Goal: Use online tool/utility: Use online tool/utility

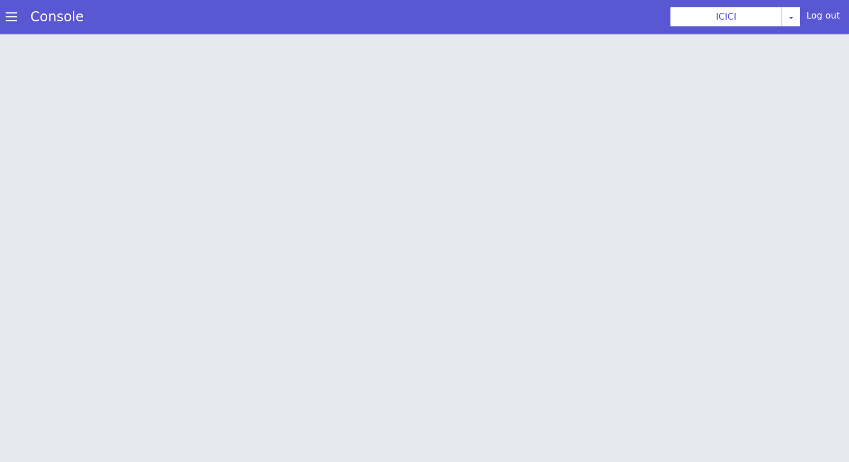
scroll to position [3, 0]
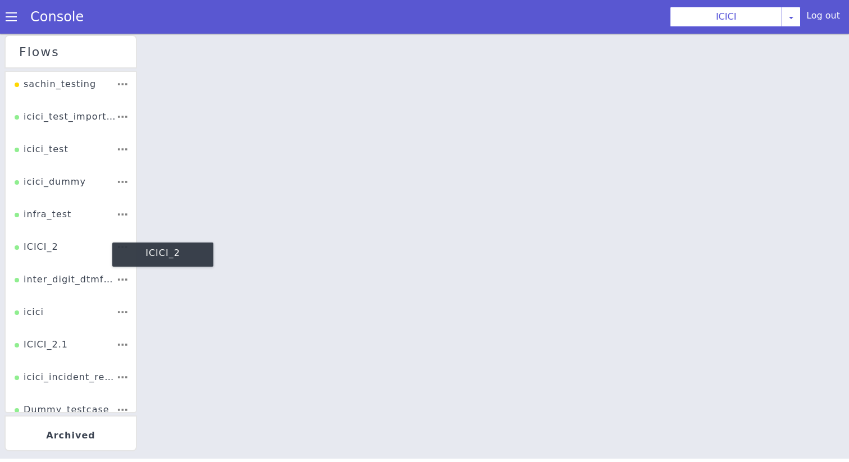
click at [157, 107] on div "ICICI_2" at bounding box center [148, 99] width 44 height 21
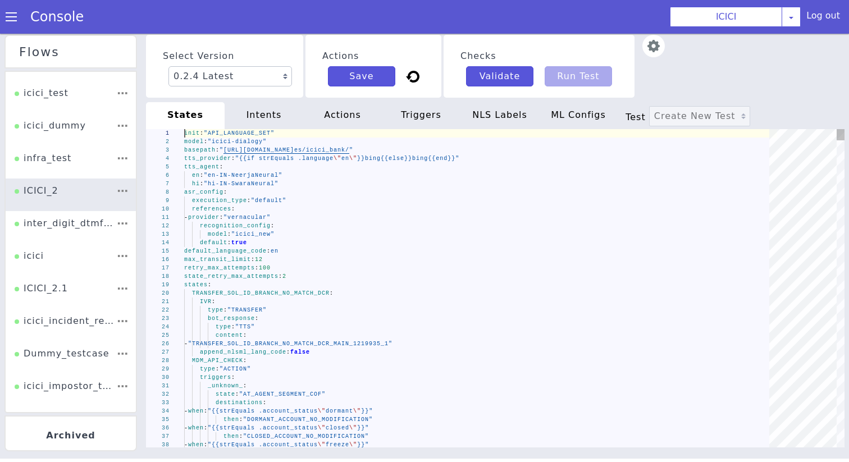
scroll to position [86, 0]
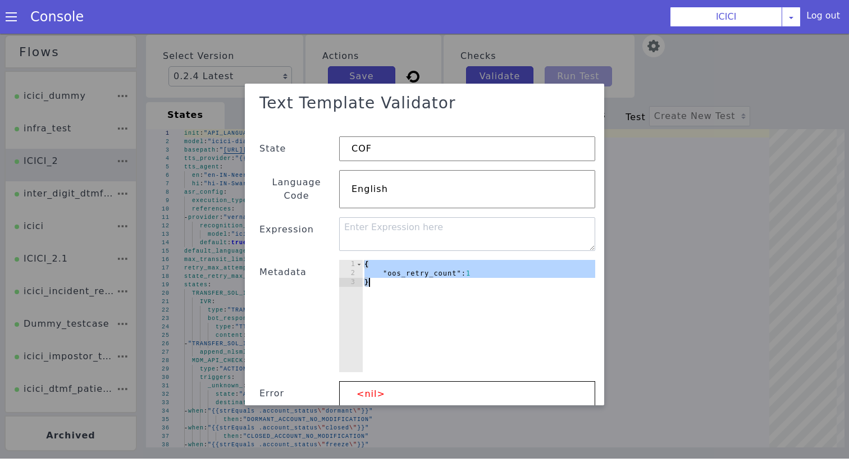
paste textarea
type textarea "}"
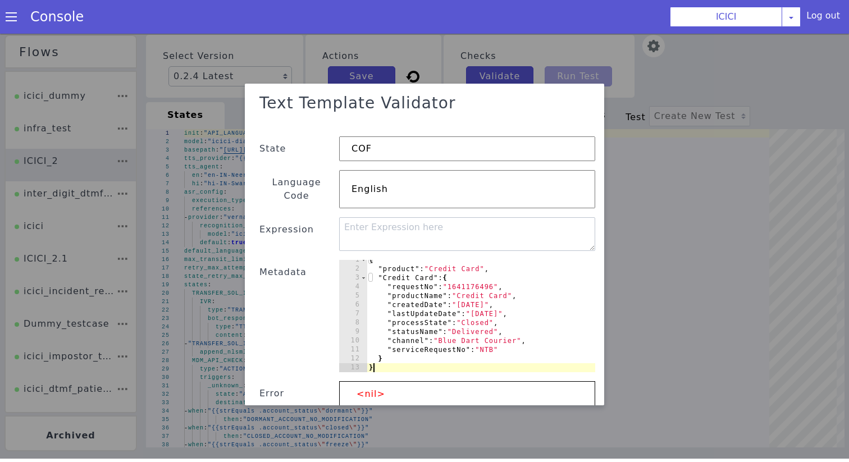
scroll to position [4, 0]
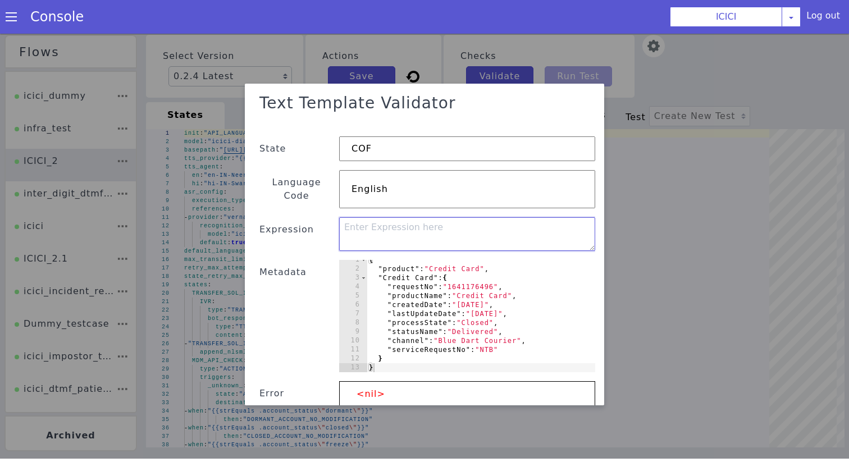
paste textarea "{{- $prod := .product -}}{{- index . $prod "statusName" -}}"
type textarea "{{- $prod := .product -}}{{- index . $prod "statusName" -}}"
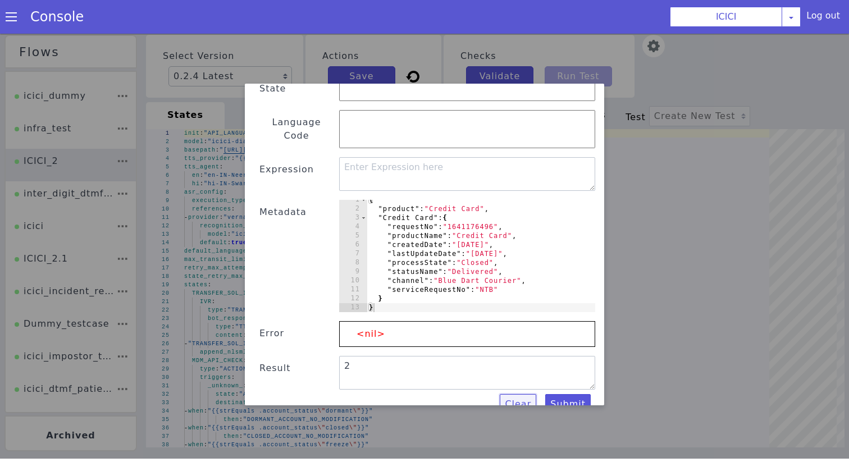
scroll to position [0, 0]
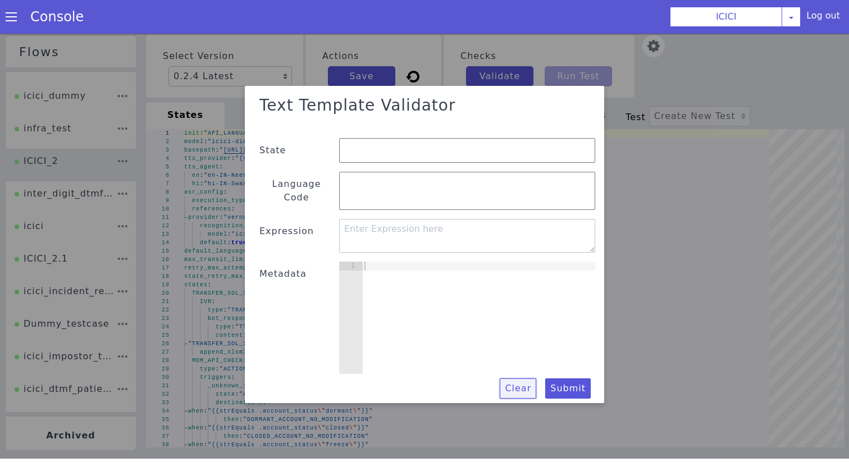
paste textarea "}"
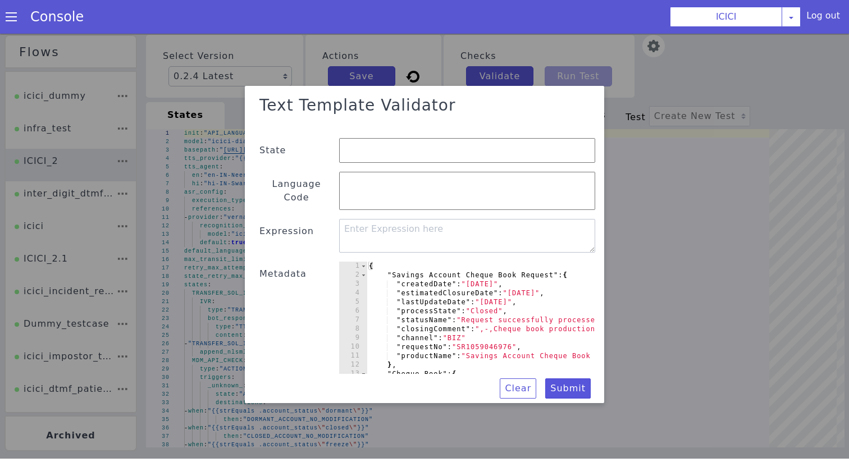
type textarea ""Savings Account Cheque Book Request": {"
click at [397, 310] on textarea at bounding box center [441, 307] width 256 height 34
paste textarea "{{if (index . "Credit Cards")}} {{(index (index . "Credit Cards") "productName"…"
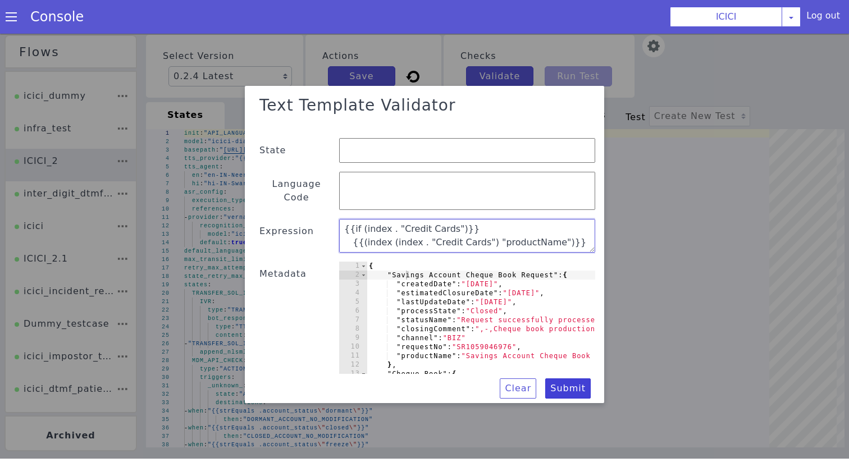
type textarea "{{if (index . "Credit Cards")}} {{(index (index . "Credit Cards") "productName"…"
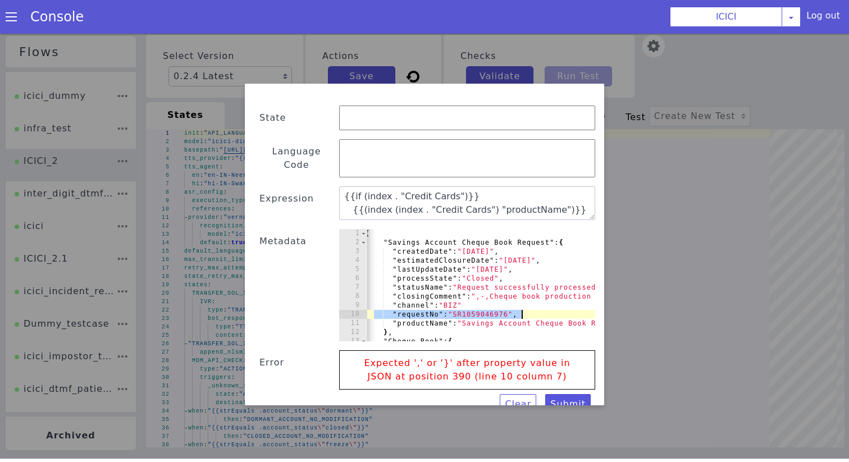
drag, startPoint x: 365, startPoint y: 671, endPoint x: 511, endPoint y: 674, distance: 146.5
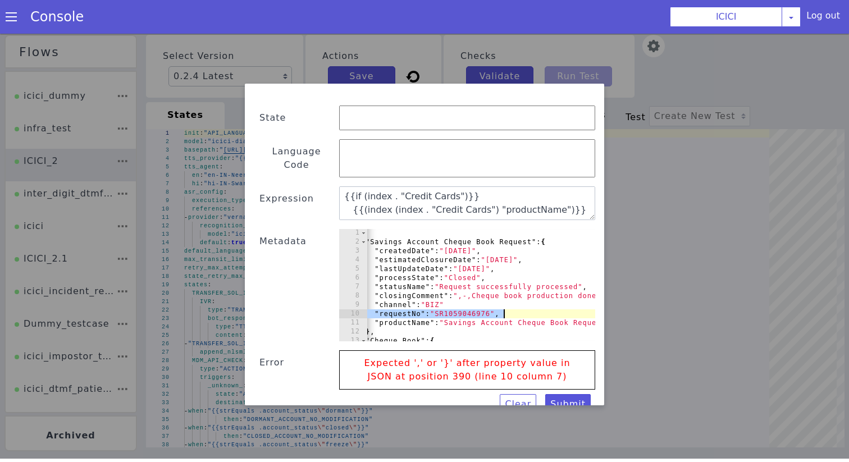
scroll to position [1, 0]
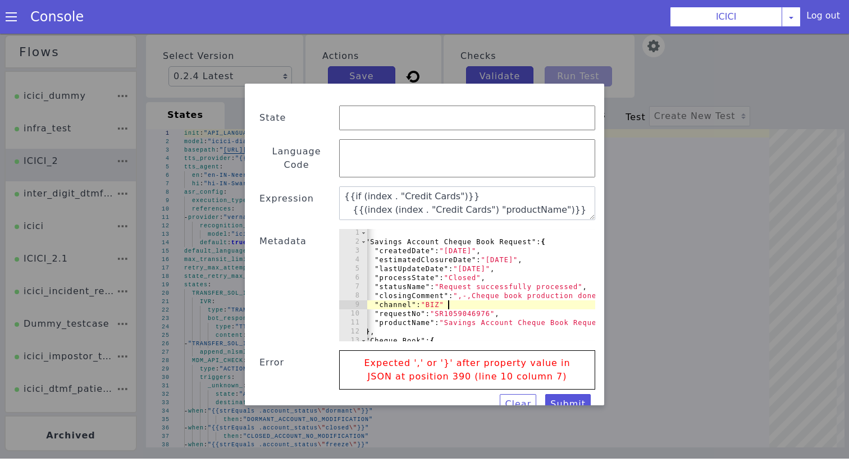
scroll to position [0, 7]
type textarea ""channel": "BIZ","
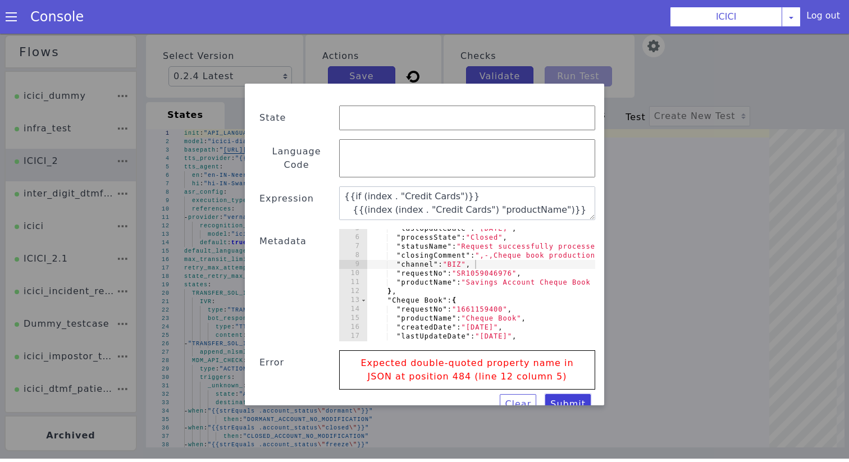
scroll to position [41, 0]
paste textarea "if (strContains .response "\"Credit Cards\"") }}Credit Cards present{{ else }}N…"
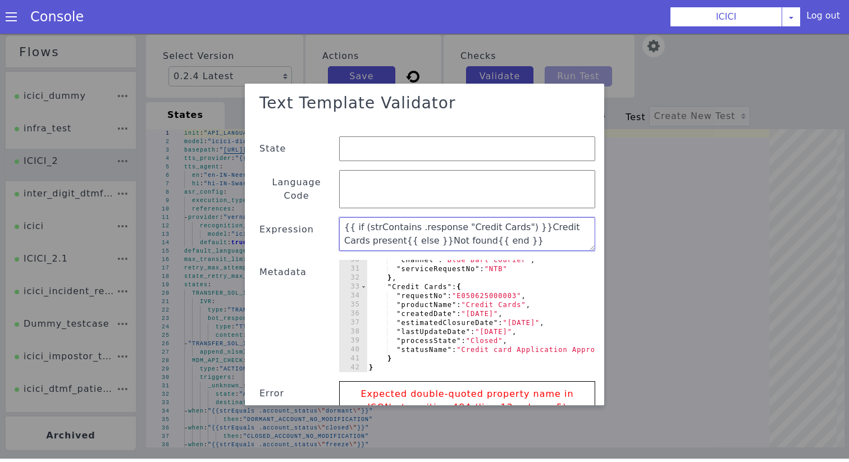
scroll to position [31, 0]
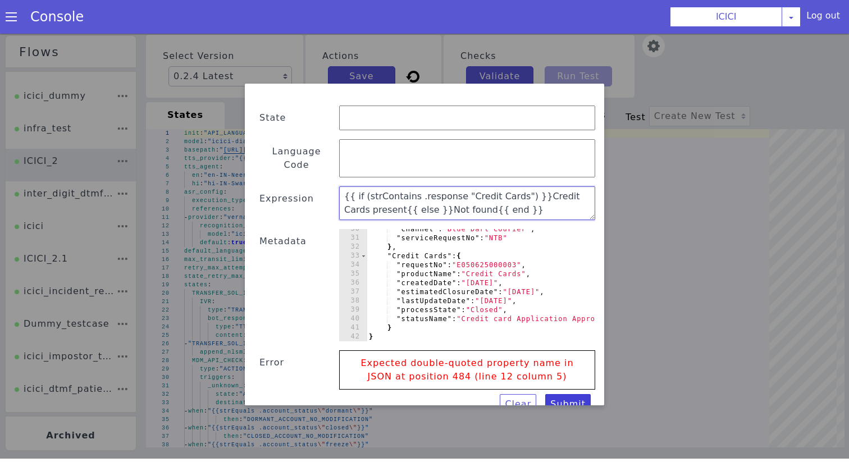
type textarea "{{ if (strContains .response "Credit Cards") }}Credit Cards present{{ else }}No…"
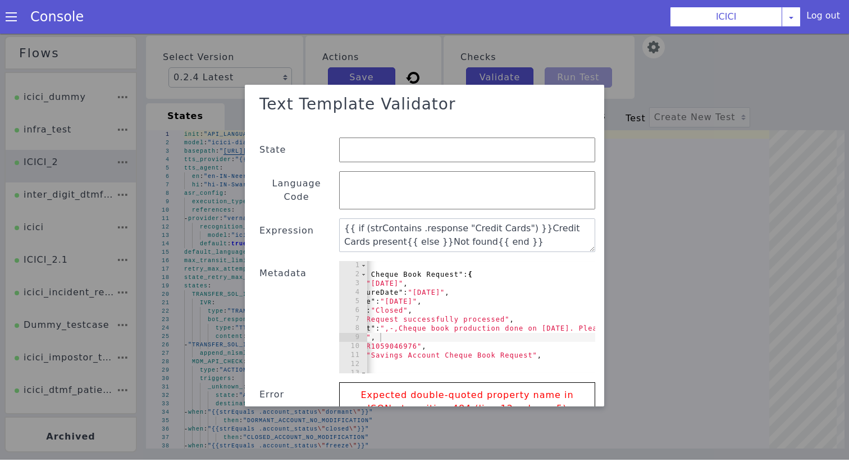
scroll to position [0, 125]
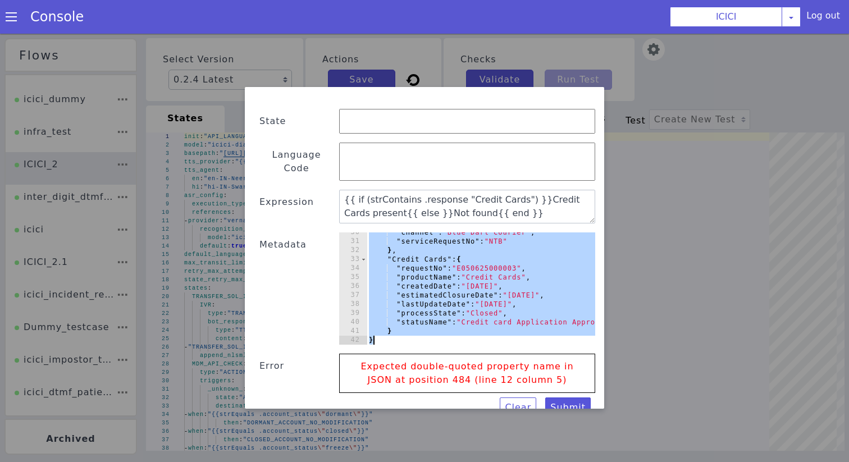
click at [457, 460] on div ""channel" : "Blue Dart Courier" , "serviceRequestNo" : "NTB" } , "Credit Cards"…" at bounding box center [579, 453] width 511 height 130
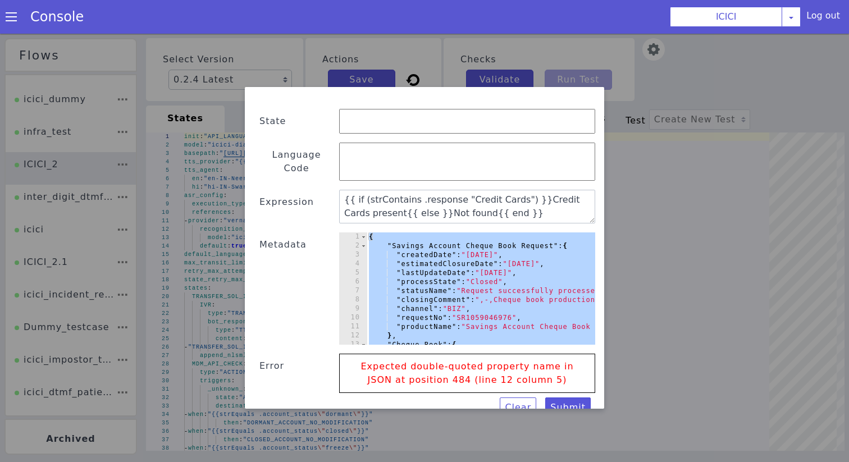
type textarea "{"
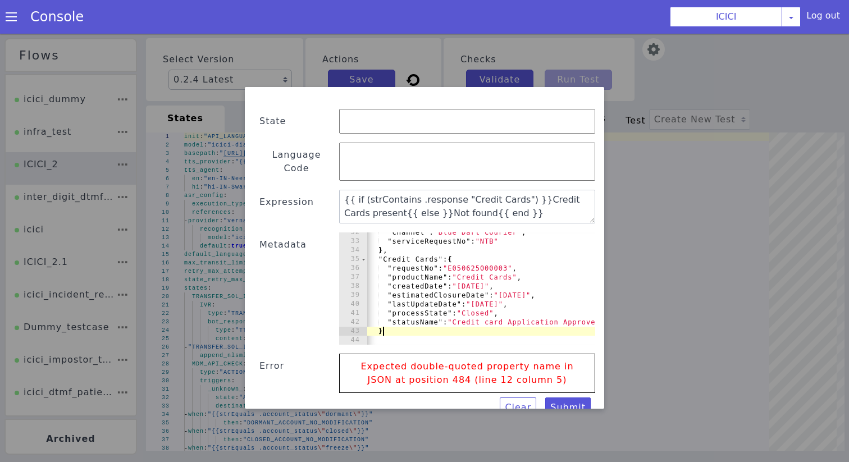
type textarea """
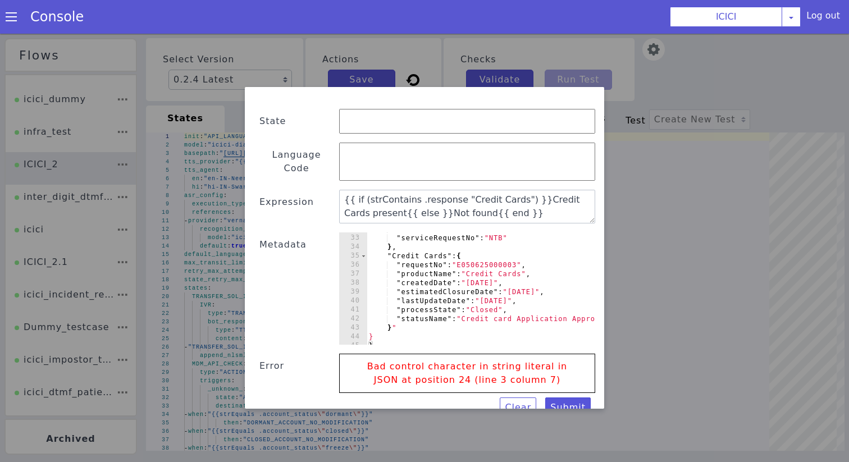
scroll to position [292, 0]
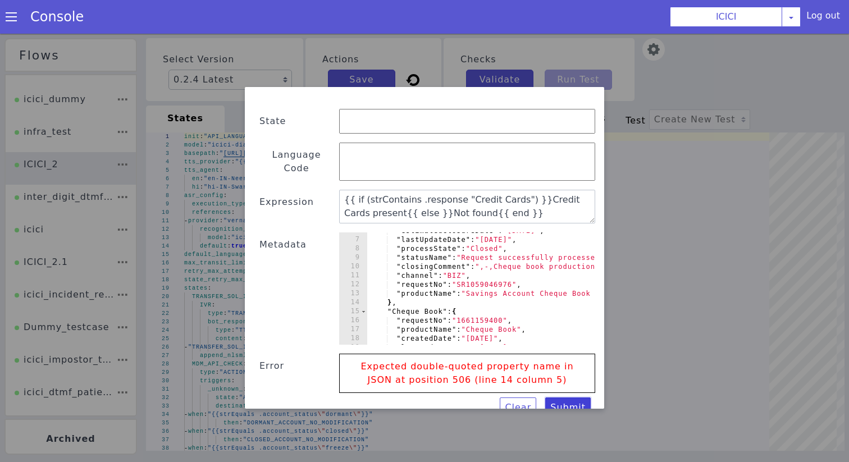
scroll to position [76, 0]
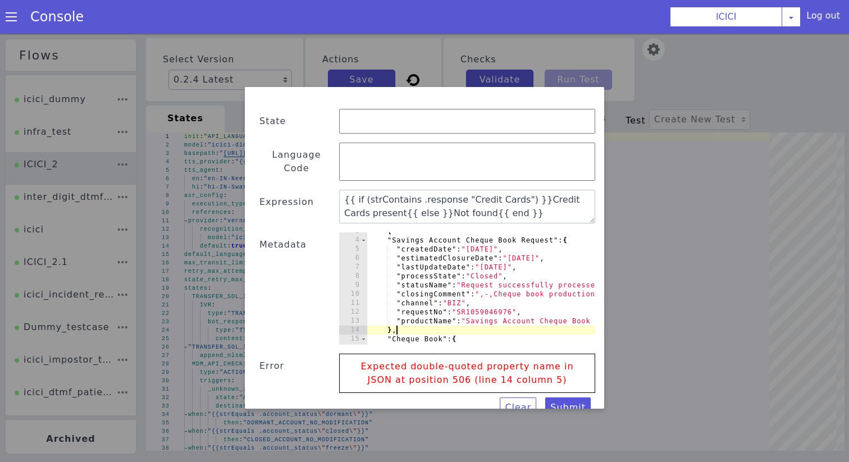
scroll to position [0, 0]
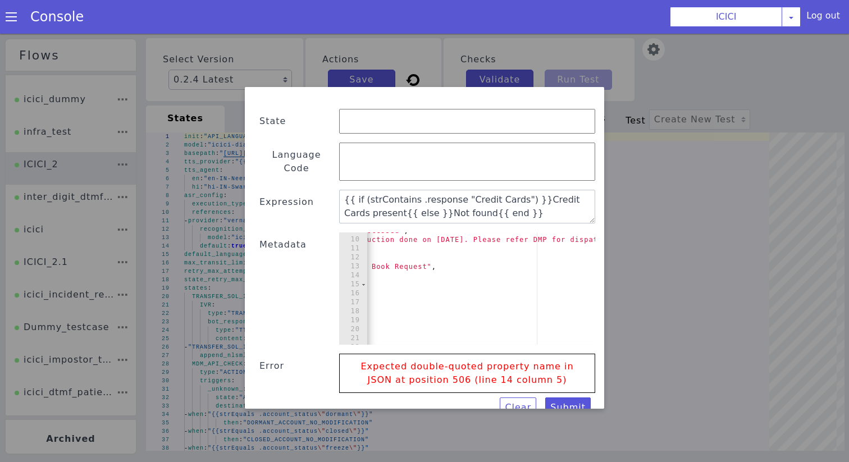
scroll to position [0, 200]
type textarea ""productName": "Savings Account Cheque Book Request""
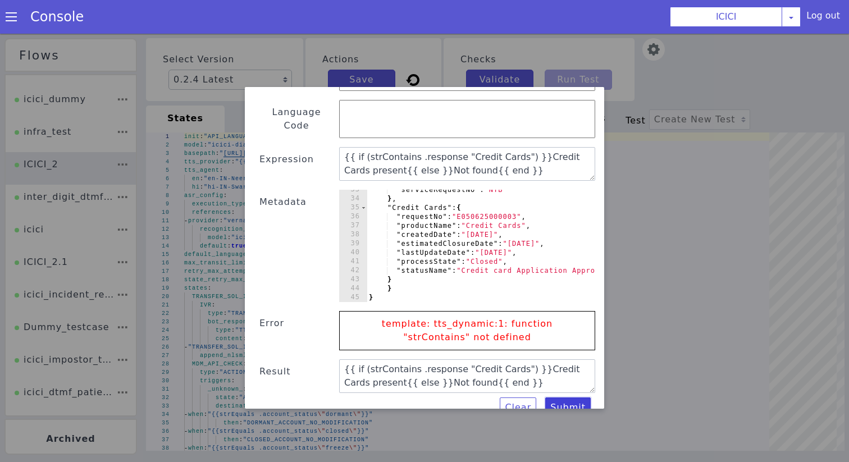
scroll to position [0, 0]
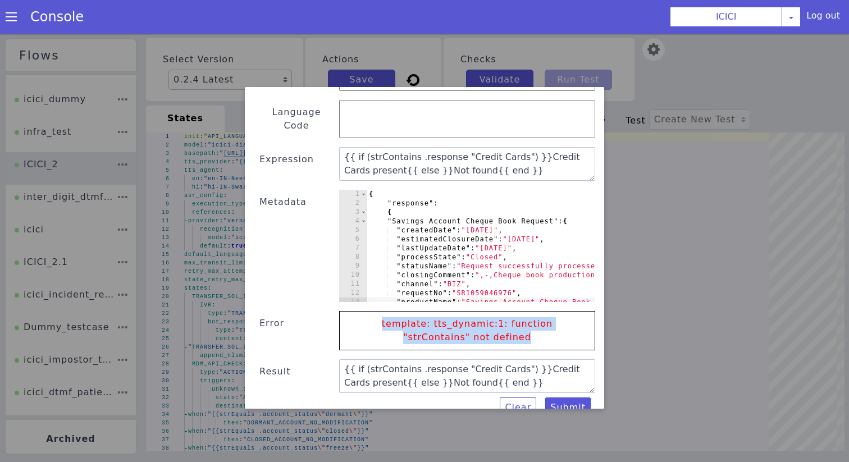
drag, startPoint x: 1017, startPoint y: 978, endPoint x: 837, endPoint y: 970, distance: 180.3
copy p "template: tts_dynamic:1: function "strContains" not defined"
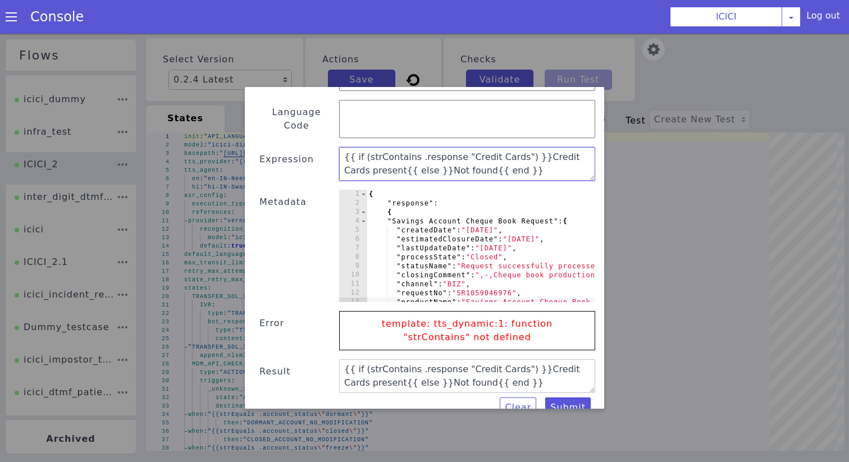
type textarea "{{ if (Contains .response "Credit Cards") }}Credit Cards present{{ else }}Not f…"
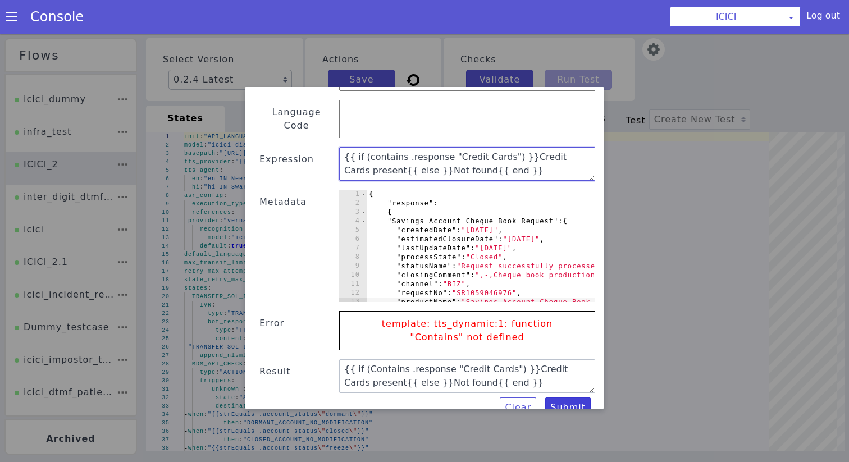
type textarea "{{ if (contains .response "Credit Cards") }}Credit Cards present{{ else }}Not f…"
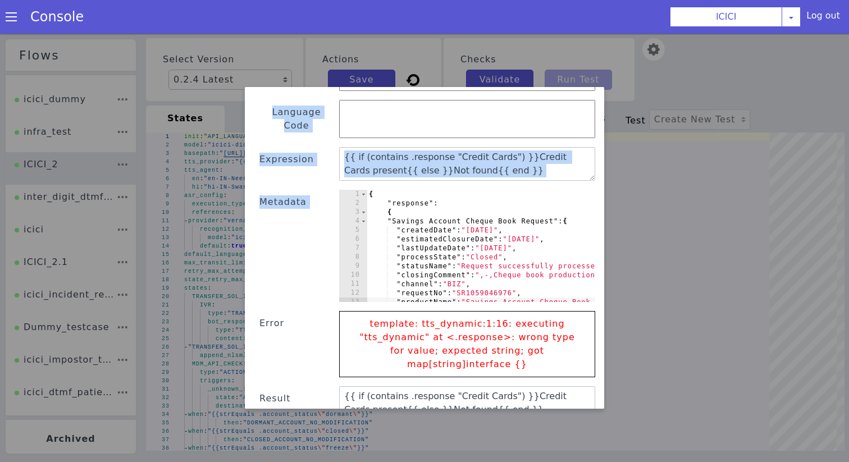
drag, startPoint x: 917, startPoint y: 792, endPoint x: 727, endPoint y: 850, distance: 198.9
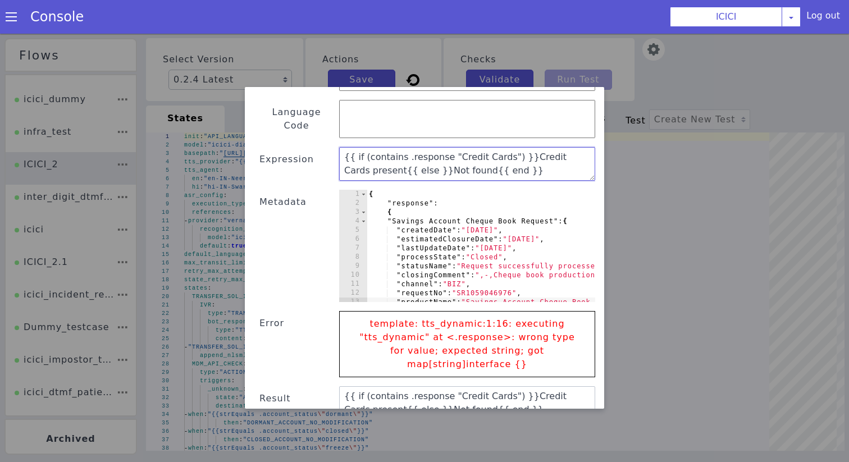
paste textarea "listContains .ib_777015_CC_logo (unmarshal .corporate_logo_list) }}"
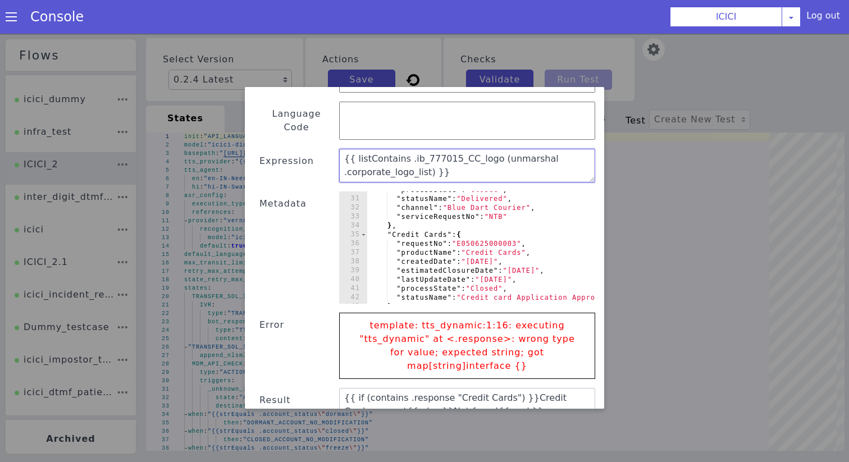
scroll to position [262, 0]
type textarea "{{ listContains .ib_777015_CC_logo (unmarshal .corporate_logo_list) }}"
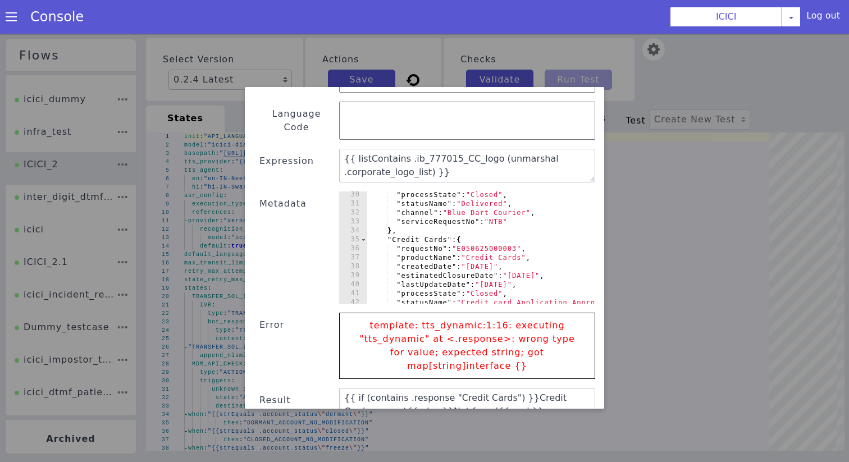
type textarea ""Credit Cards": {"
drag, startPoint x: 984, startPoint y: 878, endPoint x: 932, endPoint y: 878, distance: 52.2
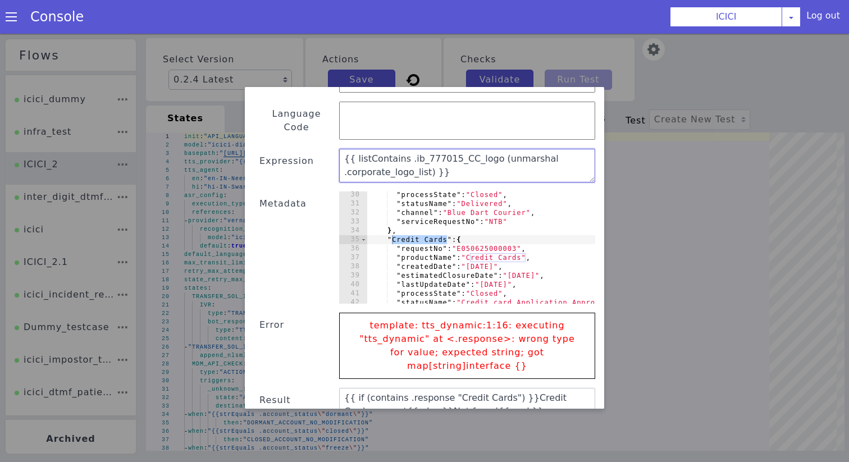
drag, startPoint x: 775, startPoint y: 808, endPoint x: 858, endPoint y: 808, distance: 82.5
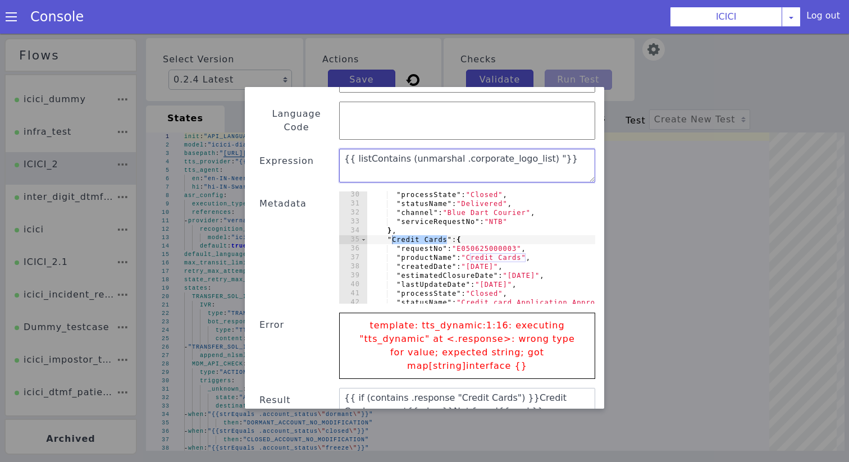
paste textarea "Credit Cards"
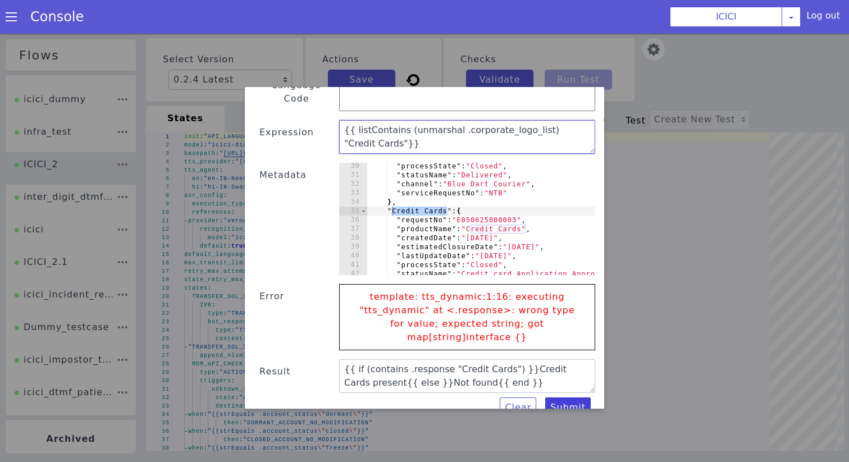
type textarea "{{ listContains (unmarshal .corporate_logo_list) "Credit Cards"}}"
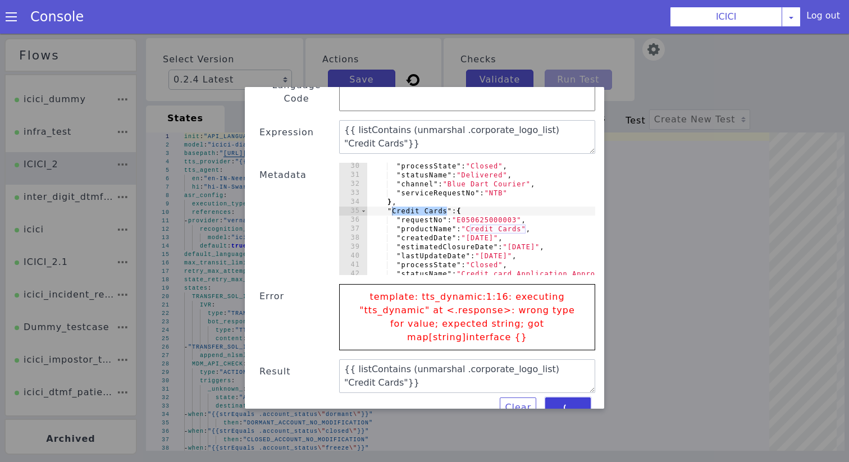
scroll to position [87, 0]
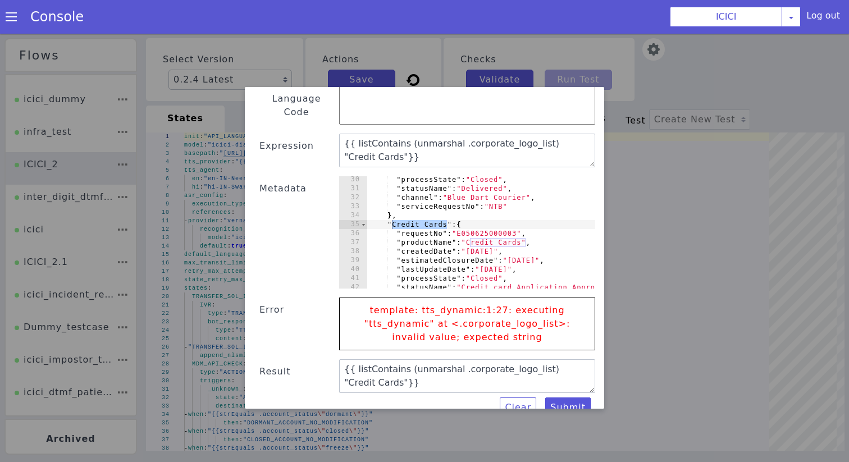
drag, startPoint x: 1029, startPoint y: 1112, endPoint x: 1043, endPoint y: 1083, distance: 32.4
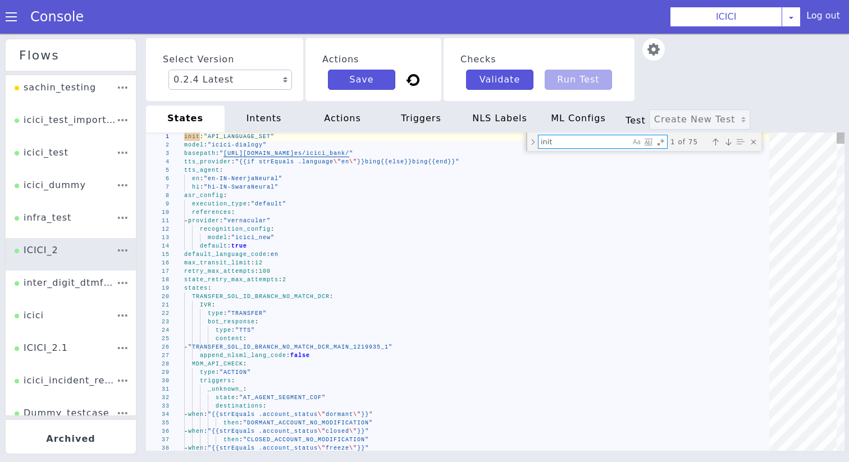
type textarea "u"
type textarea "_unknown_: state: "AT_AGENT_SEGMENT_COF" destinations: - when: "{{strEquals .ac…"
type textarea "un"
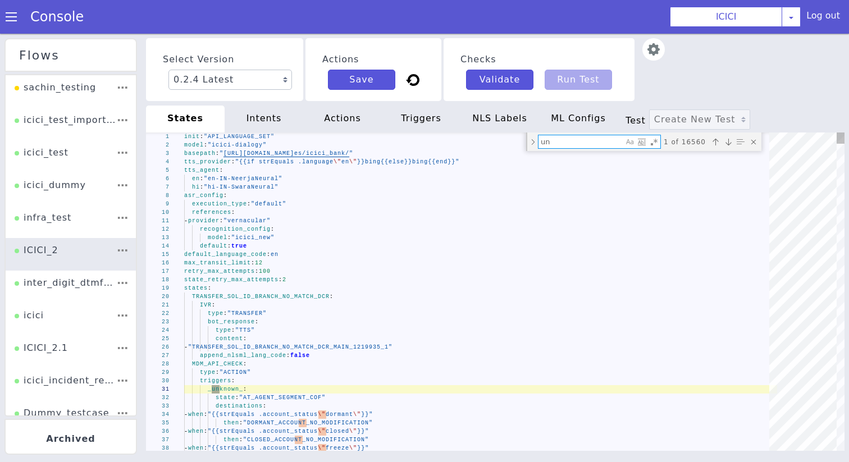
type textarea "- when: "{{strEquals .account_status \"active\"}}" then: "TAD_OR_MAD_MAD_MODIFI…"
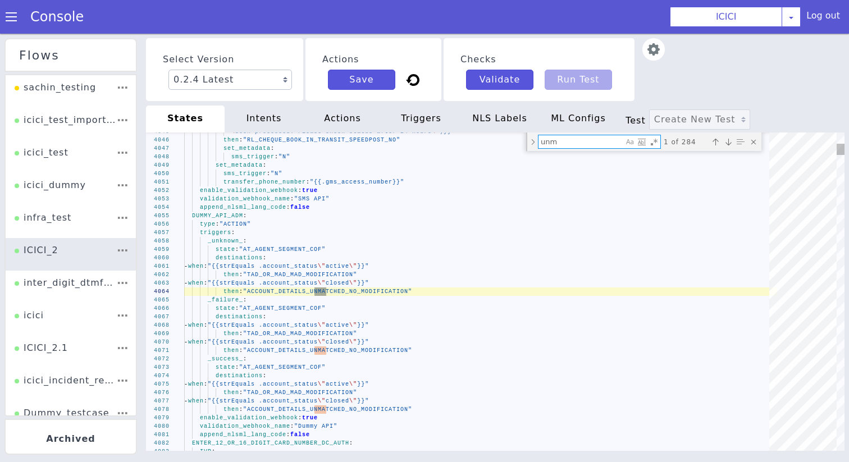
type textarea "unma"
type textarea "- when: "{{listContains .ib_777015_CC_logo (unmarshal .corporate_logo_list)}}" …"
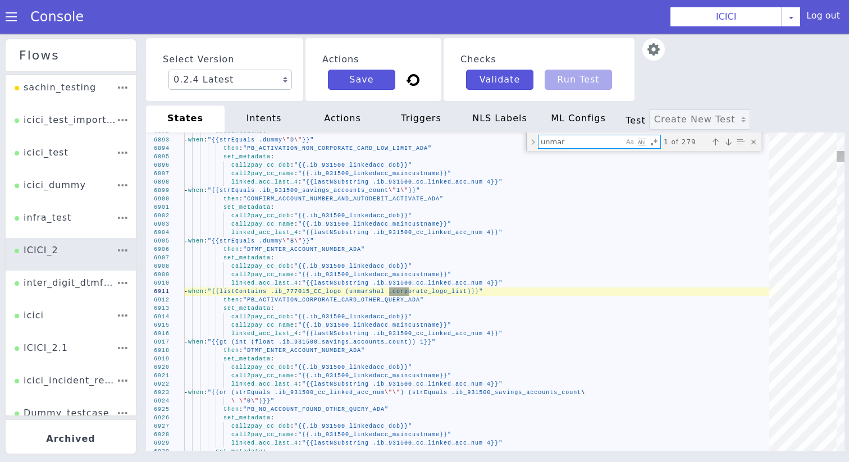
type textarea "unmar"
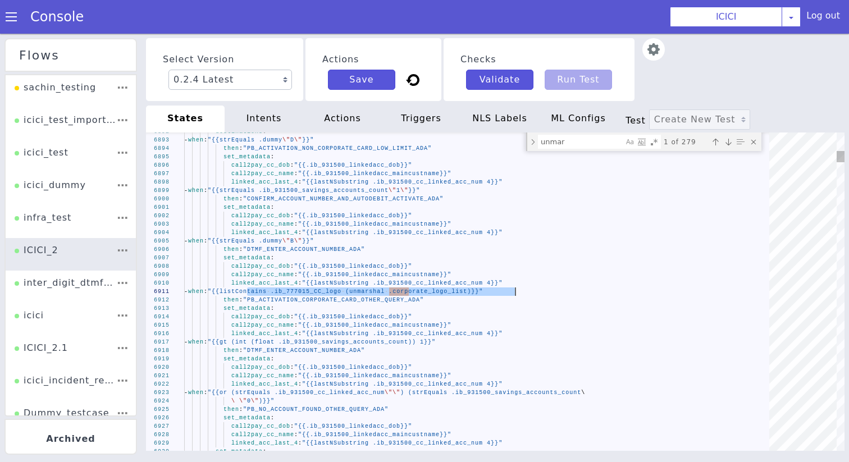
type textarea "- when: "{{listContains .ib_777015_CC_logo (unmarshal .corporate_logo_list)}}" …"
drag, startPoint x: 248, startPoint y: 293, endPoint x: 523, endPoint y: 293, distance: 274.5
